Goal: Information Seeking & Learning: Learn about a topic

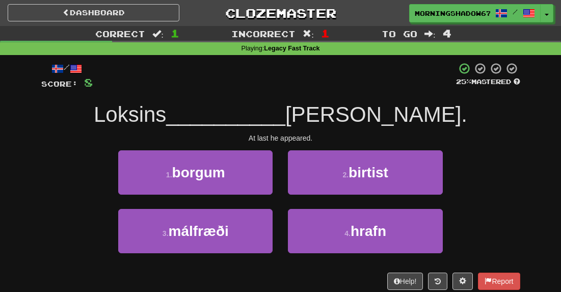
scroll to position [30, 0]
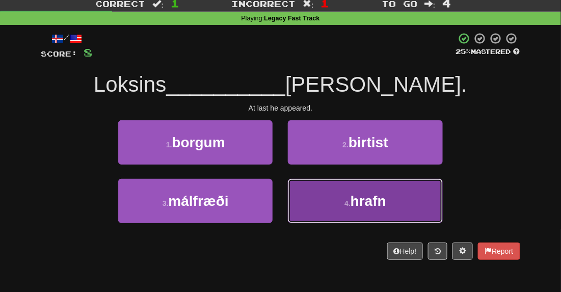
click at [337, 208] on button "4 . [GEOGRAPHIC_DATA]" at bounding box center [365, 201] width 154 height 44
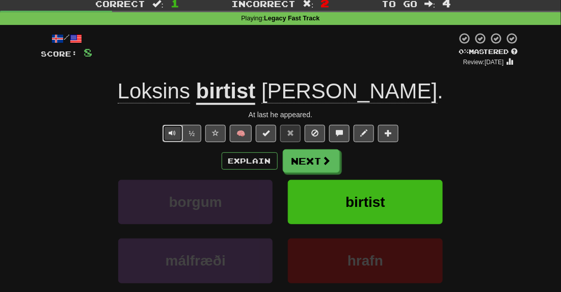
click at [169, 132] on button "Text-to-speech controls" at bounding box center [173, 133] width 20 height 17
click at [249, 169] on button "Explain" at bounding box center [250, 160] width 56 height 17
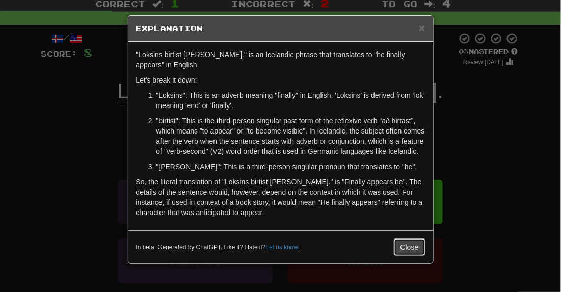
click at [404, 249] on button "Close" at bounding box center [410, 247] width 32 height 17
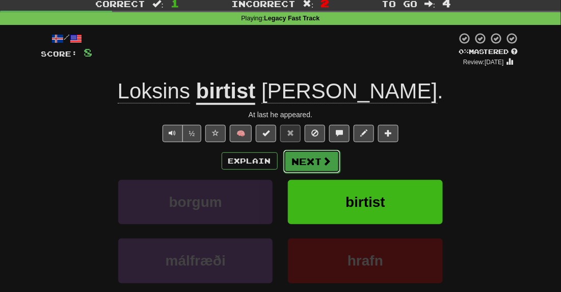
click at [326, 158] on span at bounding box center [327, 161] width 9 height 9
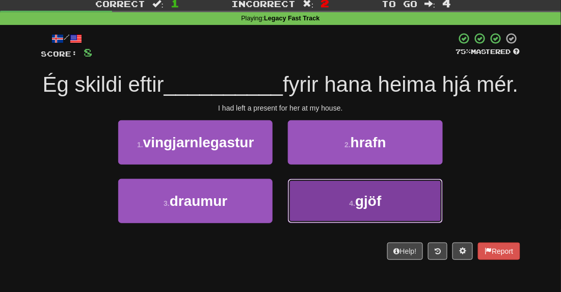
click at [330, 193] on button "4 . gjöf" at bounding box center [365, 201] width 154 height 44
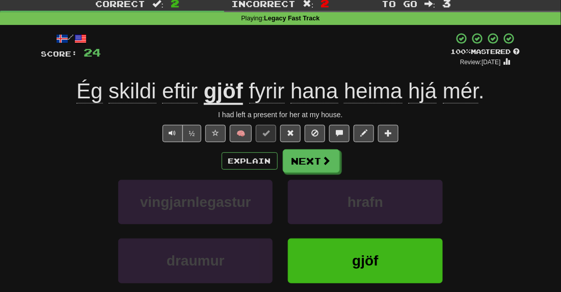
click at [151, 97] on span "skildi" at bounding box center [132, 91] width 47 height 24
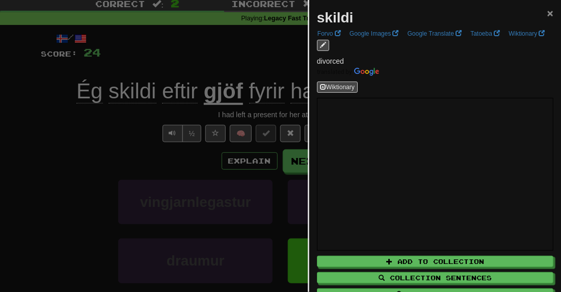
click at [549, 10] on span "×" at bounding box center [551, 13] width 6 height 12
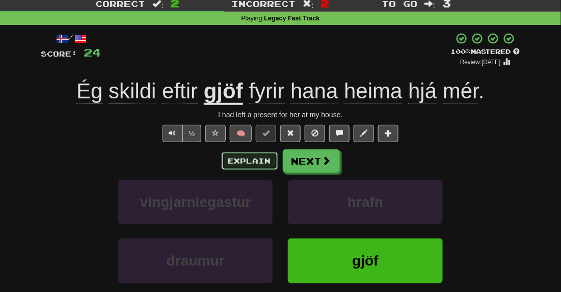
click at [261, 159] on button "Explain" at bounding box center [250, 160] width 56 height 17
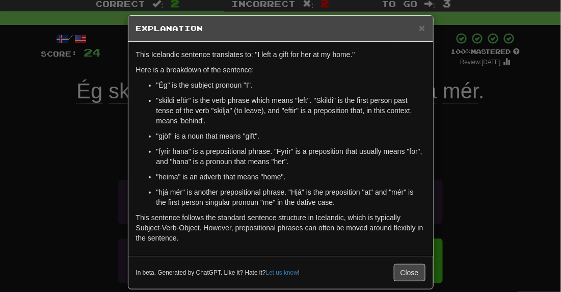
click at [427, 31] on div "× Explanation" at bounding box center [280, 29] width 305 height 26
click at [421, 29] on span "×" at bounding box center [422, 28] width 6 height 12
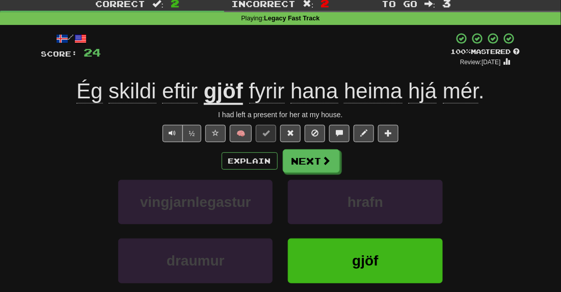
click at [423, 92] on span "hjá" at bounding box center [422, 91] width 29 height 24
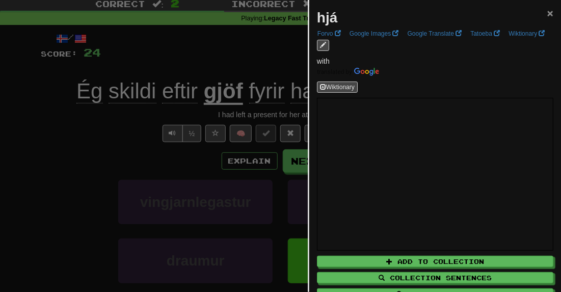
click at [549, 12] on span "×" at bounding box center [551, 13] width 6 height 12
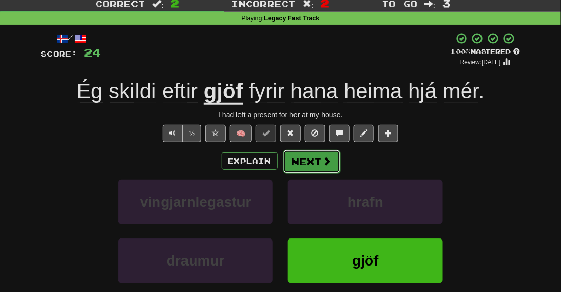
click at [312, 160] on button "Next" at bounding box center [312, 161] width 57 height 23
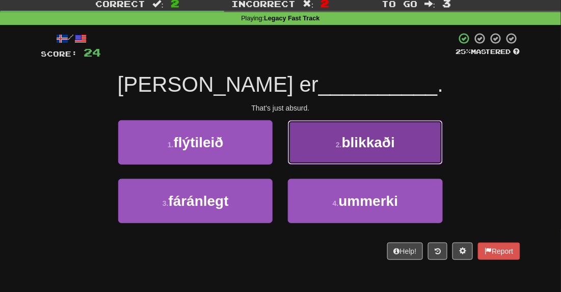
click at [335, 135] on button "2 . [GEOGRAPHIC_DATA]" at bounding box center [365, 142] width 154 height 44
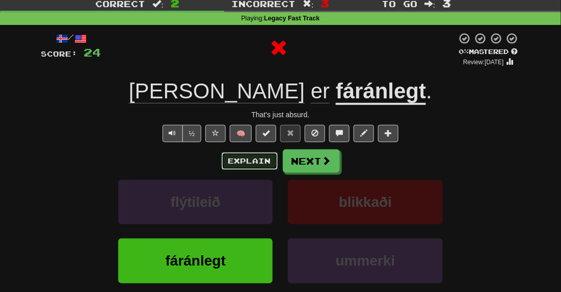
click at [263, 159] on button "Explain" at bounding box center [250, 160] width 56 height 17
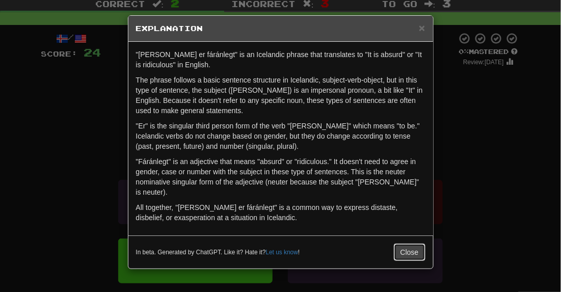
click at [409, 244] on button "Close" at bounding box center [410, 252] width 32 height 17
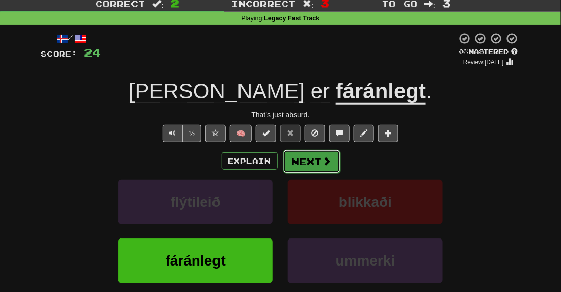
click at [314, 161] on button "Next" at bounding box center [312, 161] width 57 height 23
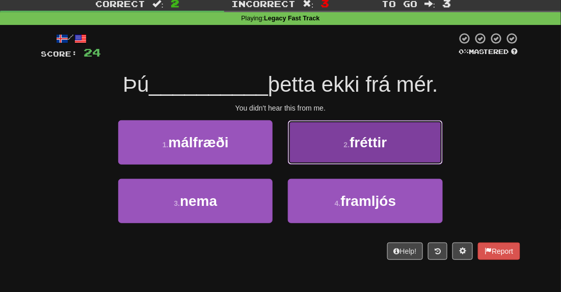
click at [347, 139] on button "2 . fréttir" at bounding box center [365, 142] width 154 height 44
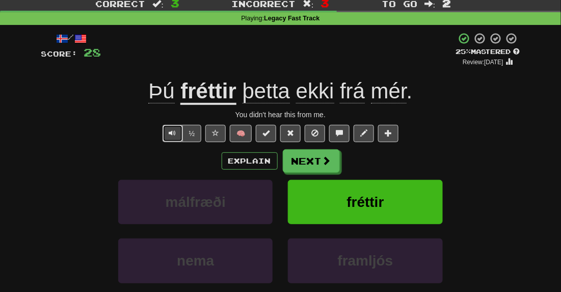
click at [169, 130] on button "Text-to-speech controls" at bounding box center [173, 133] width 20 height 17
click at [314, 152] on button "Next" at bounding box center [312, 161] width 57 height 23
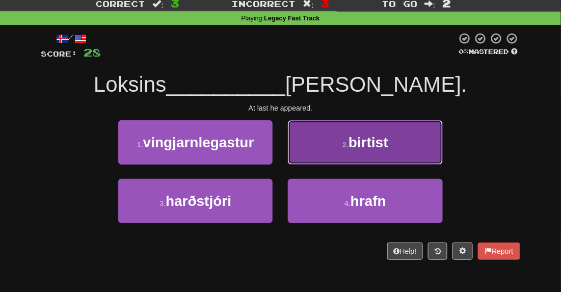
click at [353, 147] on span "birtist" at bounding box center [369, 143] width 40 height 16
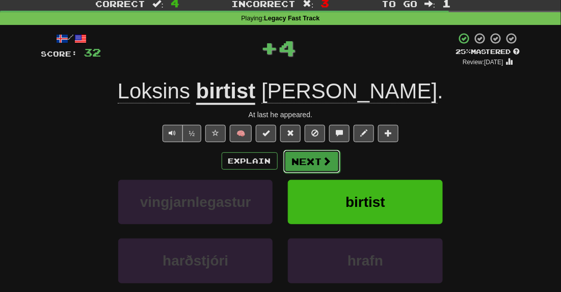
click at [315, 157] on button "Next" at bounding box center [312, 161] width 57 height 23
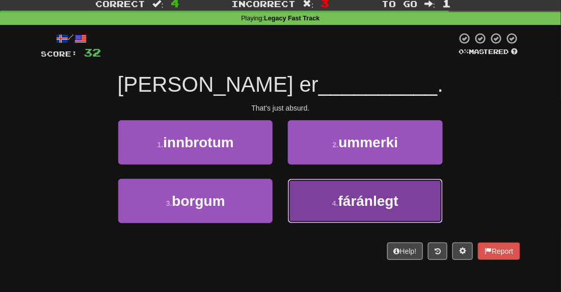
click at [325, 197] on button "4 . fáránlegt" at bounding box center [365, 201] width 154 height 44
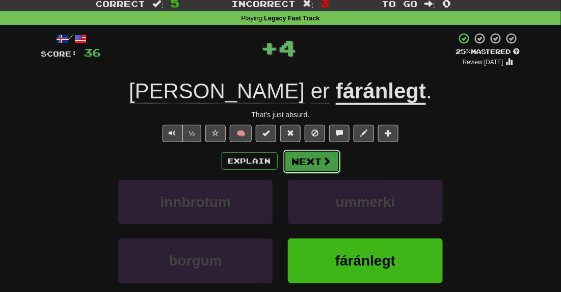
click at [313, 165] on button "Next" at bounding box center [312, 161] width 57 height 23
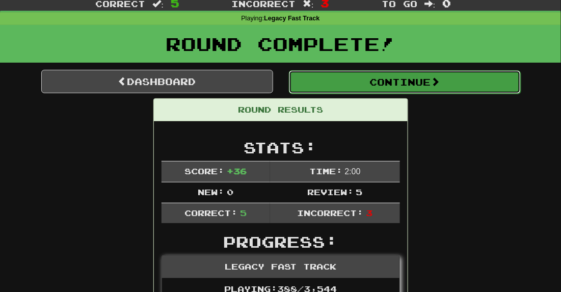
click at [336, 89] on button "Continue" at bounding box center [405, 81] width 232 height 23
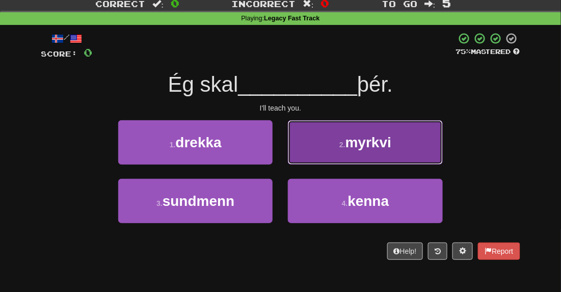
click at [344, 163] on button "2 . myrkvi" at bounding box center [365, 142] width 154 height 44
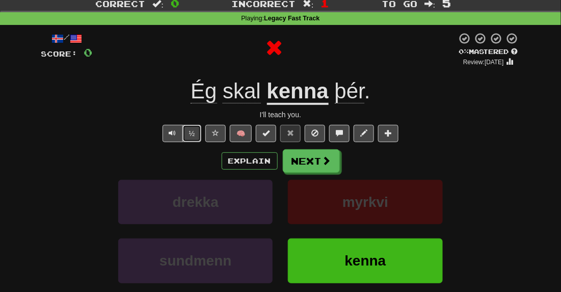
click at [194, 130] on button "½" at bounding box center [192, 133] width 19 height 17
click at [318, 164] on button "Next" at bounding box center [312, 161] width 57 height 23
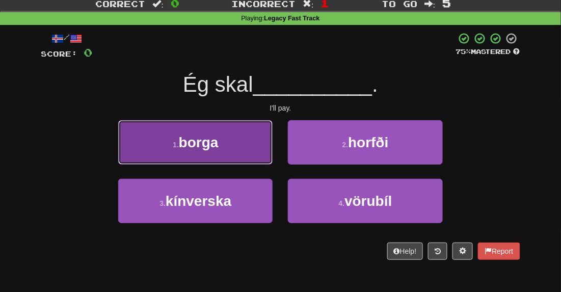
click at [223, 146] on button "1 . [GEOGRAPHIC_DATA]" at bounding box center [195, 142] width 154 height 44
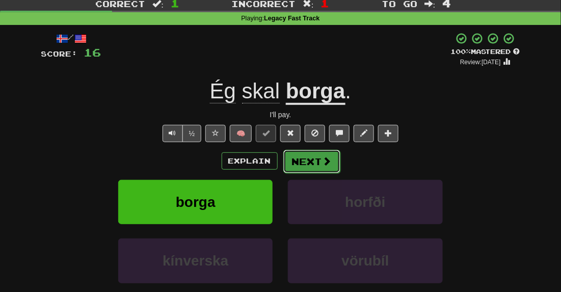
click at [307, 164] on button "Next" at bounding box center [312, 161] width 57 height 23
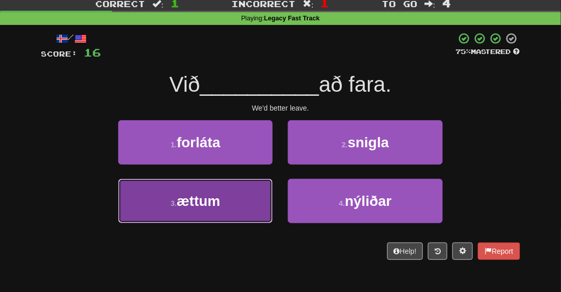
click at [236, 186] on button "3 . ættum" at bounding box center [195, 201] width 154 height 44
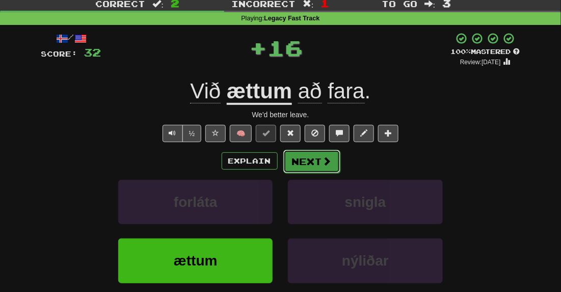
click at [314, 159] on button "Next" at bounding box center [312, 161] width 57 height 23
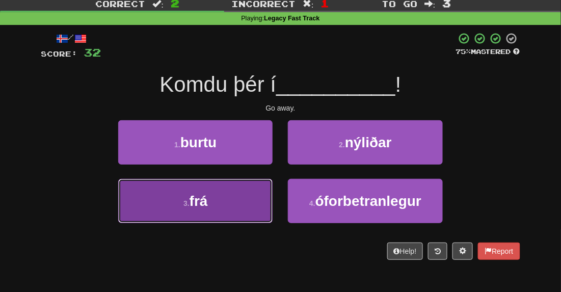
click at [254, 179] on button "3 . frá" at bounding box center [195, 201] width 154 height 44
